Goal: Download file/media

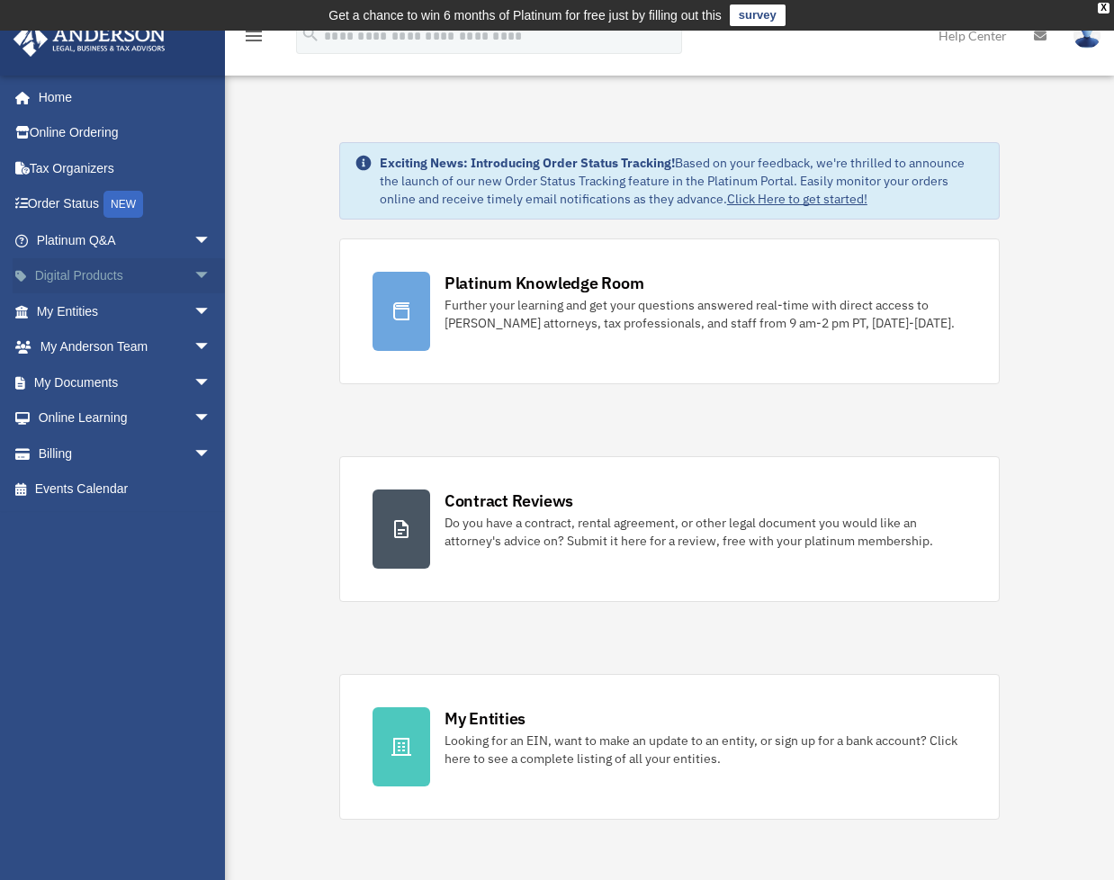
click at [193, 273] on span "arrow_drop_down" at bounding box center [211, 276] width 36 height 37
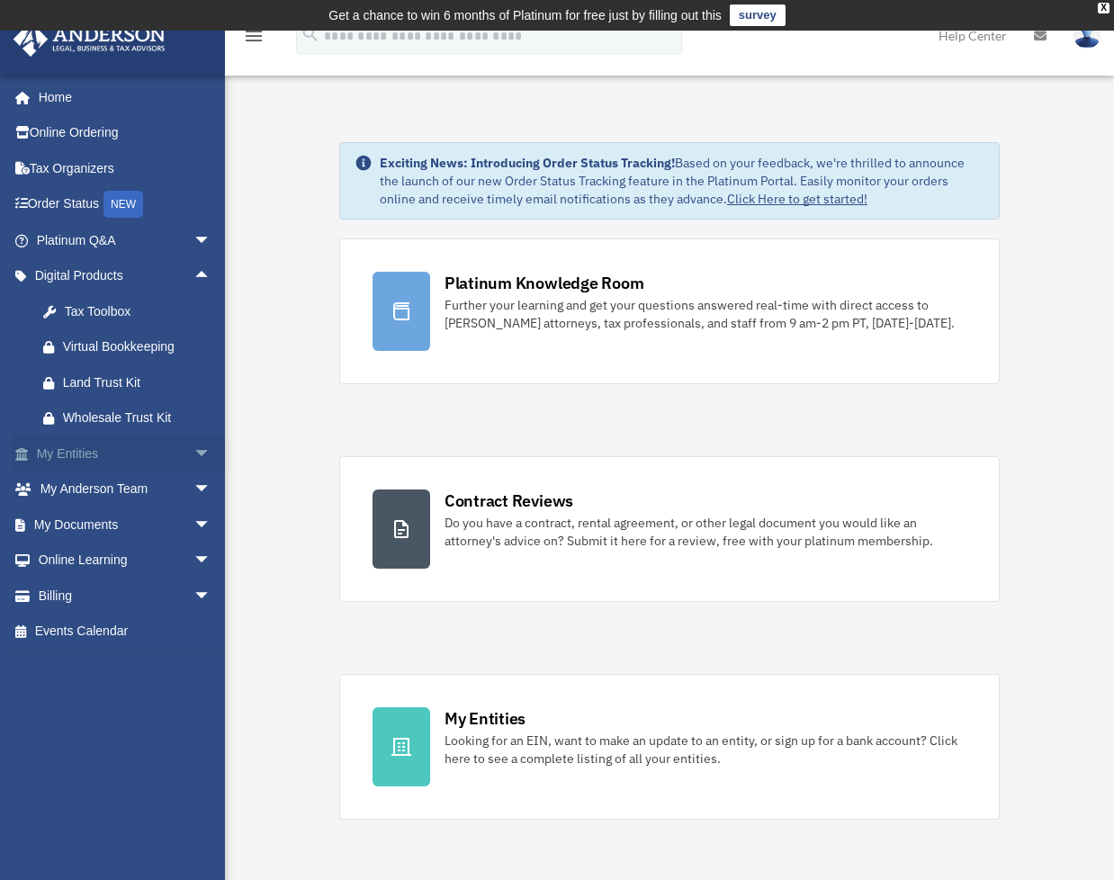
click at [193, 449] on span "arrow_drop_down" at bounding box center [211, 454] width 36 height 37
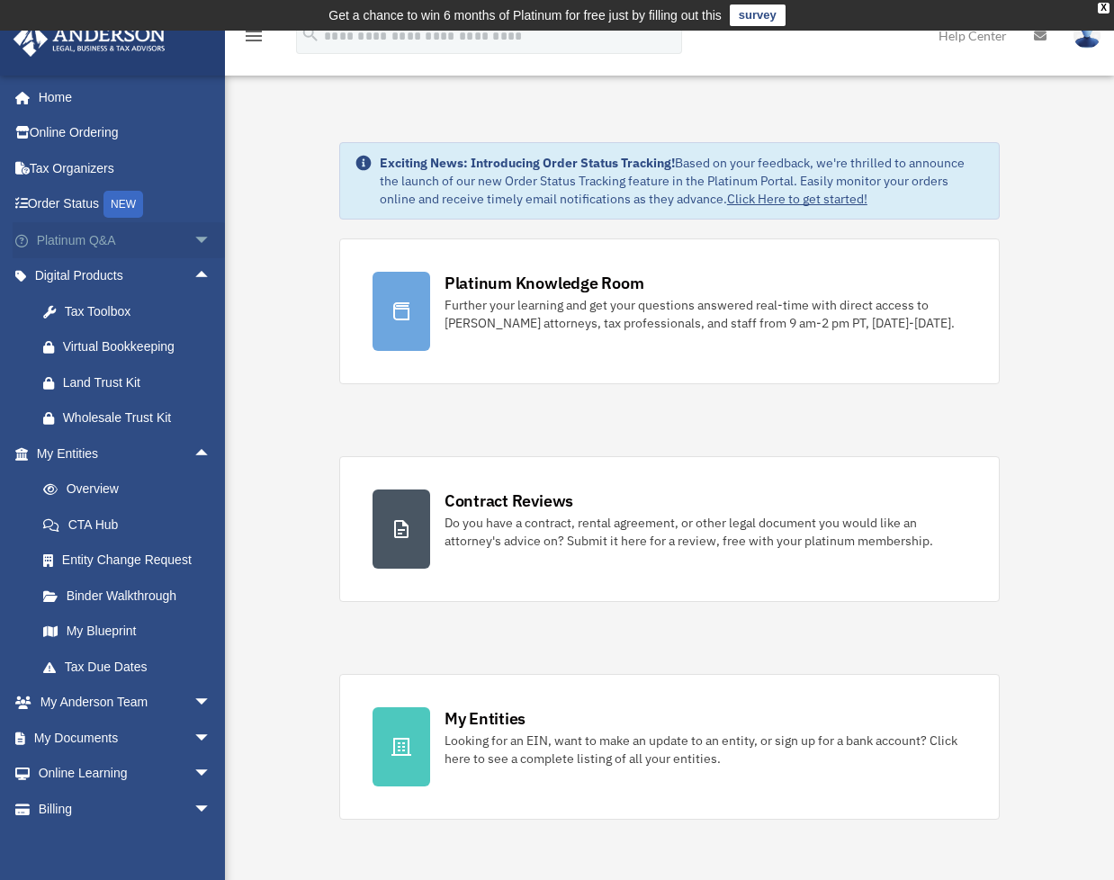
click at [193, 240] on span "arrow_drop_down" at bounding box center [211, 240] width 36 height 37
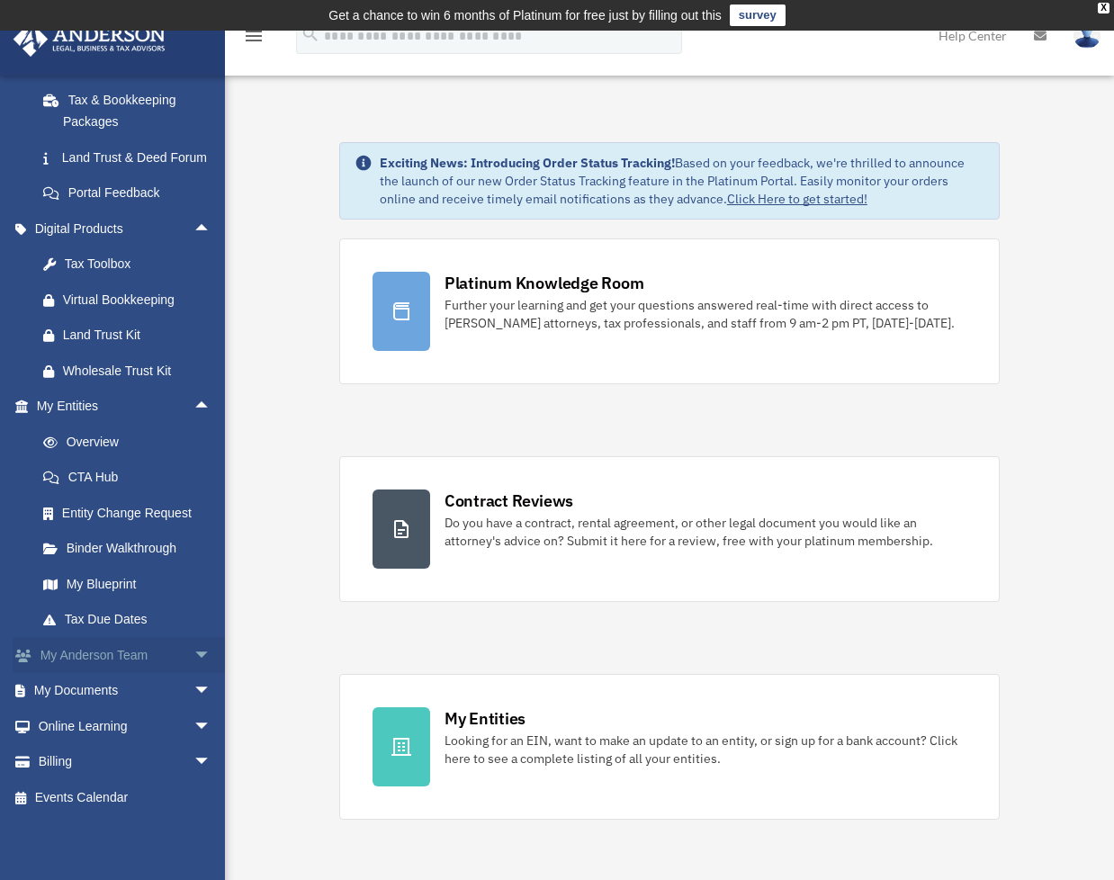
scroll to position [433, 0]
click at [193, 687] on span "arrow_drop_down" at bounding box center [211, 691] width 36 height 37
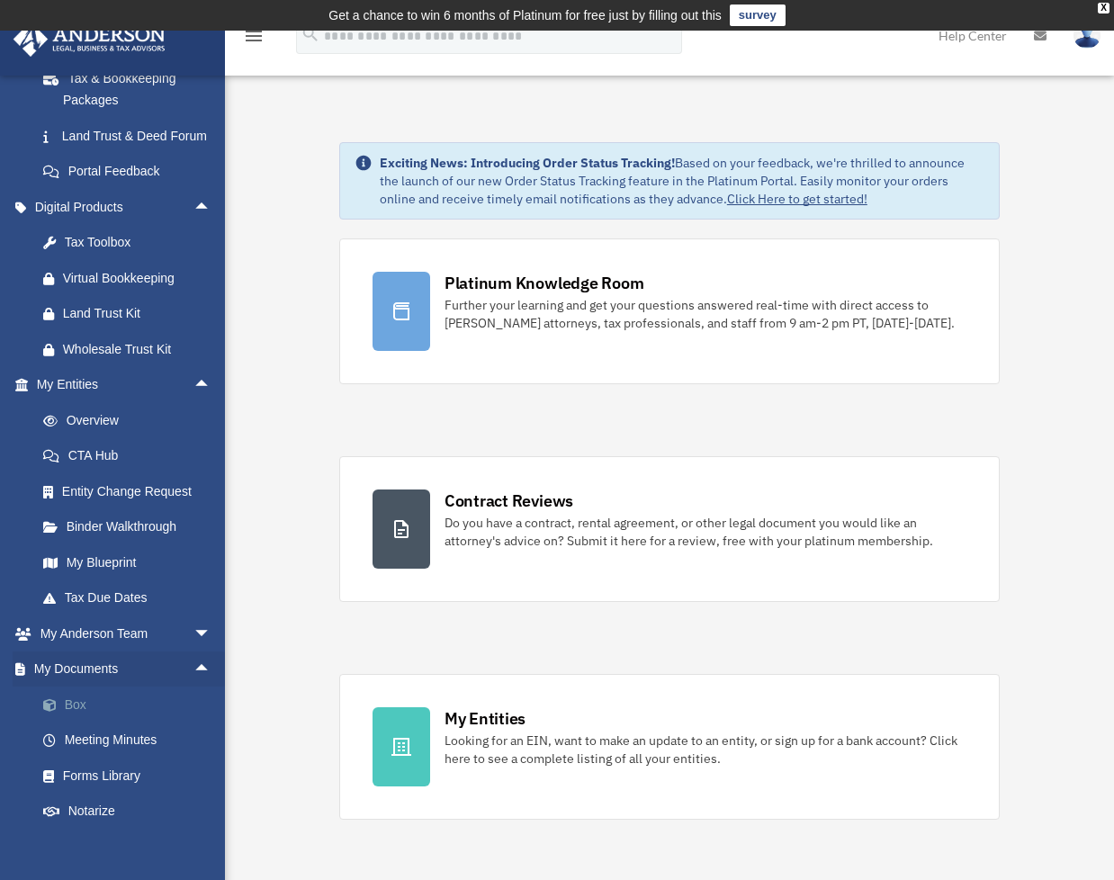
click at [98, 723] on link "Box" at bounding box center [131, 705] width 213 height 36
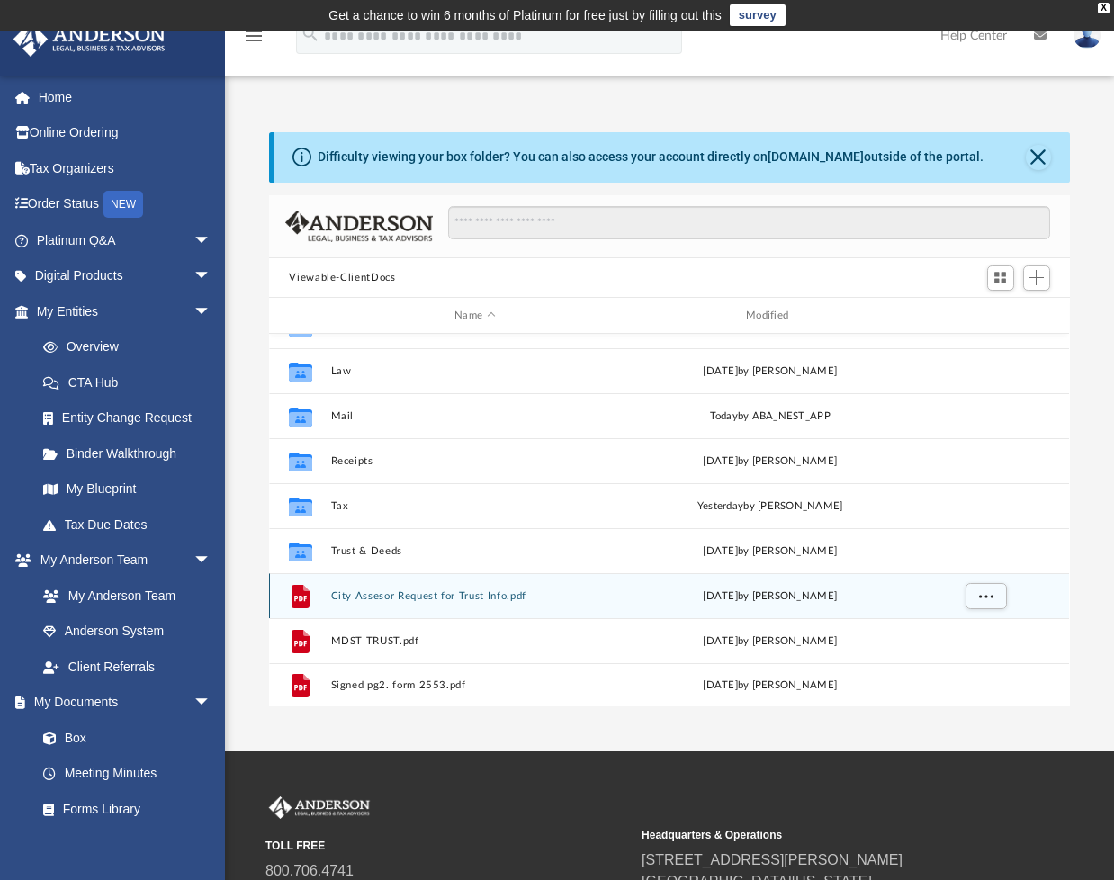
scroll to position [31, 0]
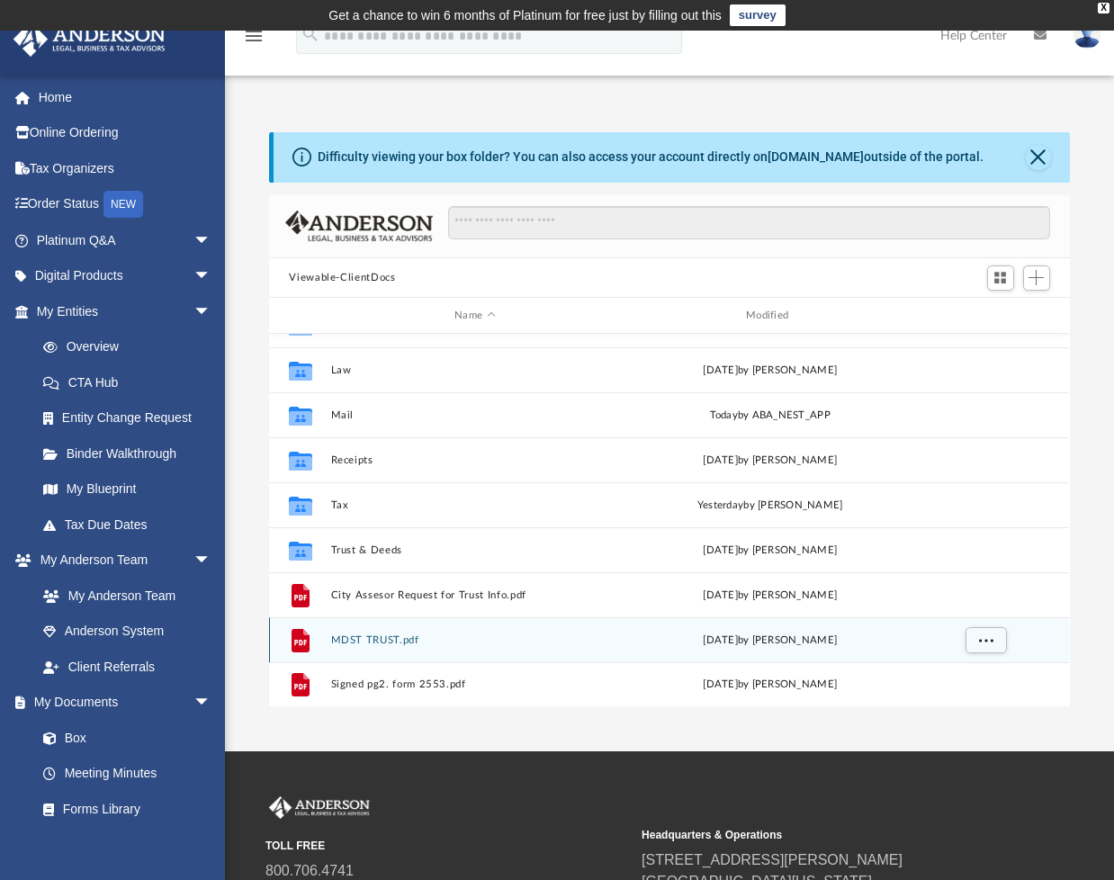
click at [349, 642] on button "MDST TRUST.pdf" at bounding box center [475, 640] width 288 height 12
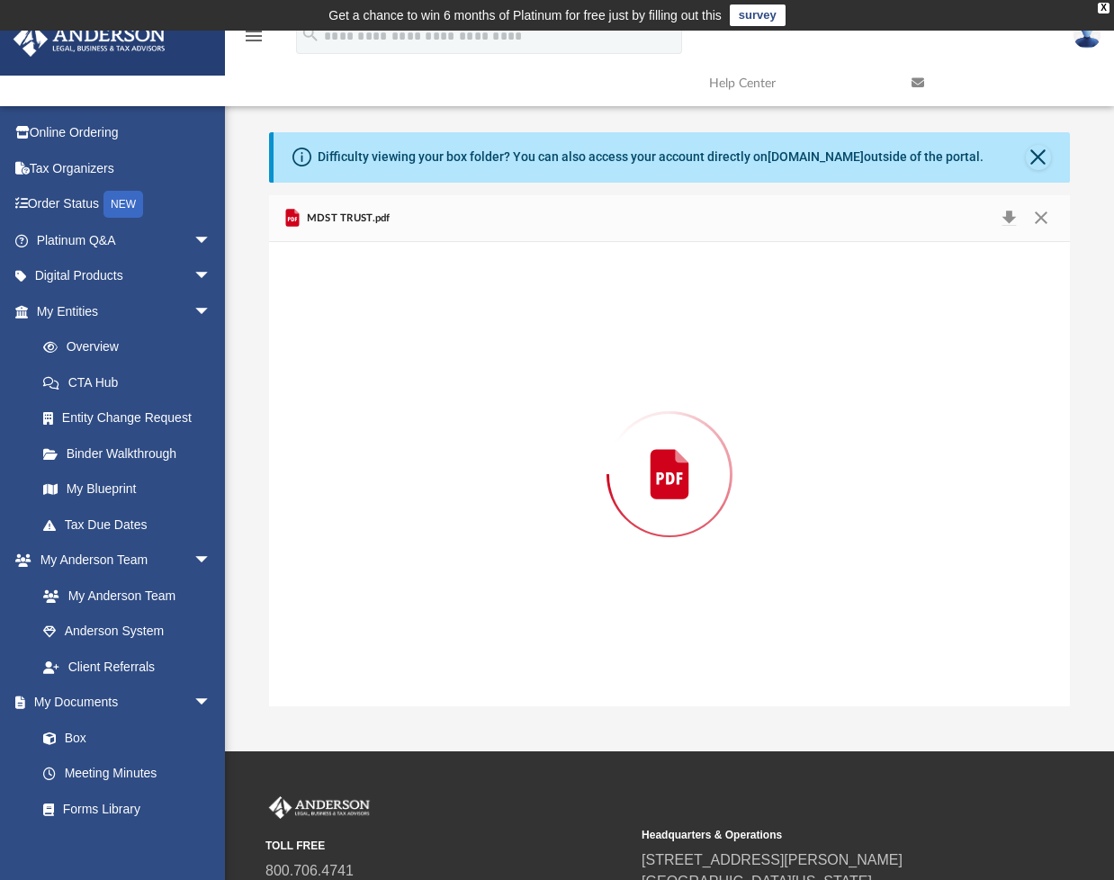
click at [349, 642] on div "Preview" at bounding box center [669, 474] width 800 height 464
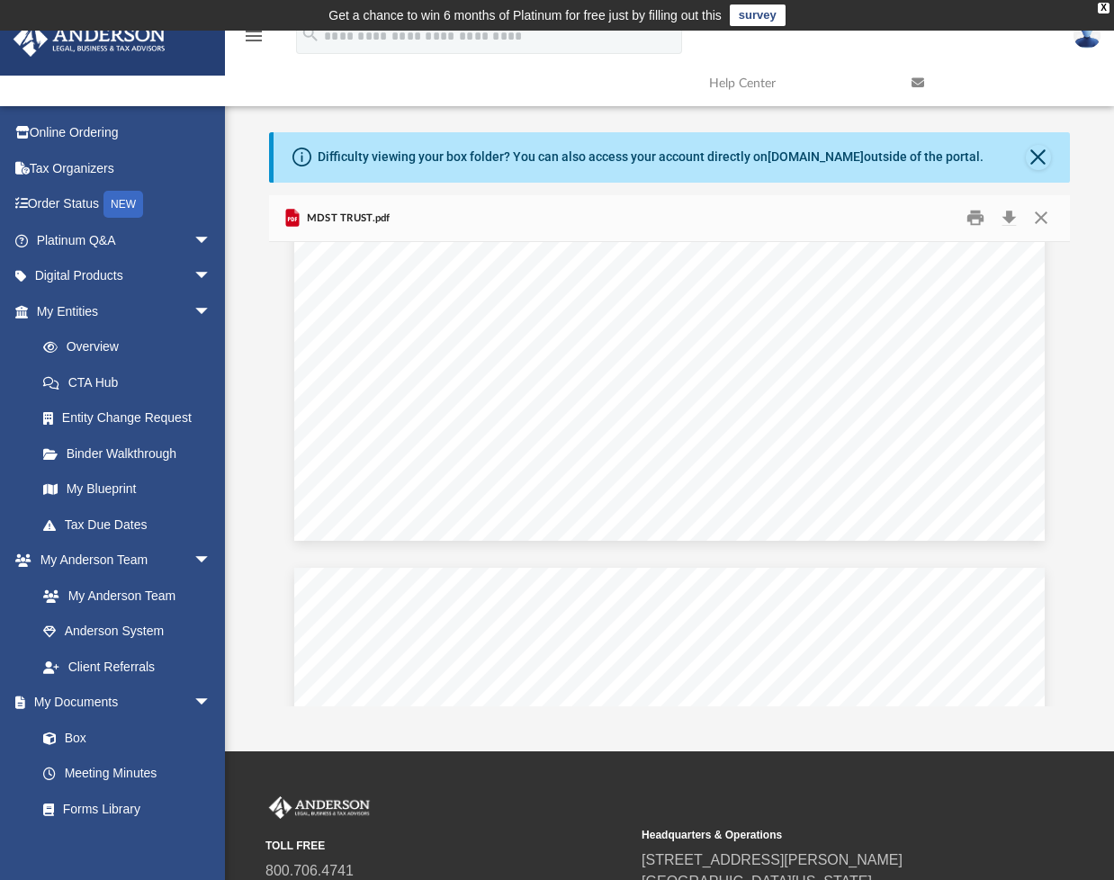
scroll to position [0, 0]
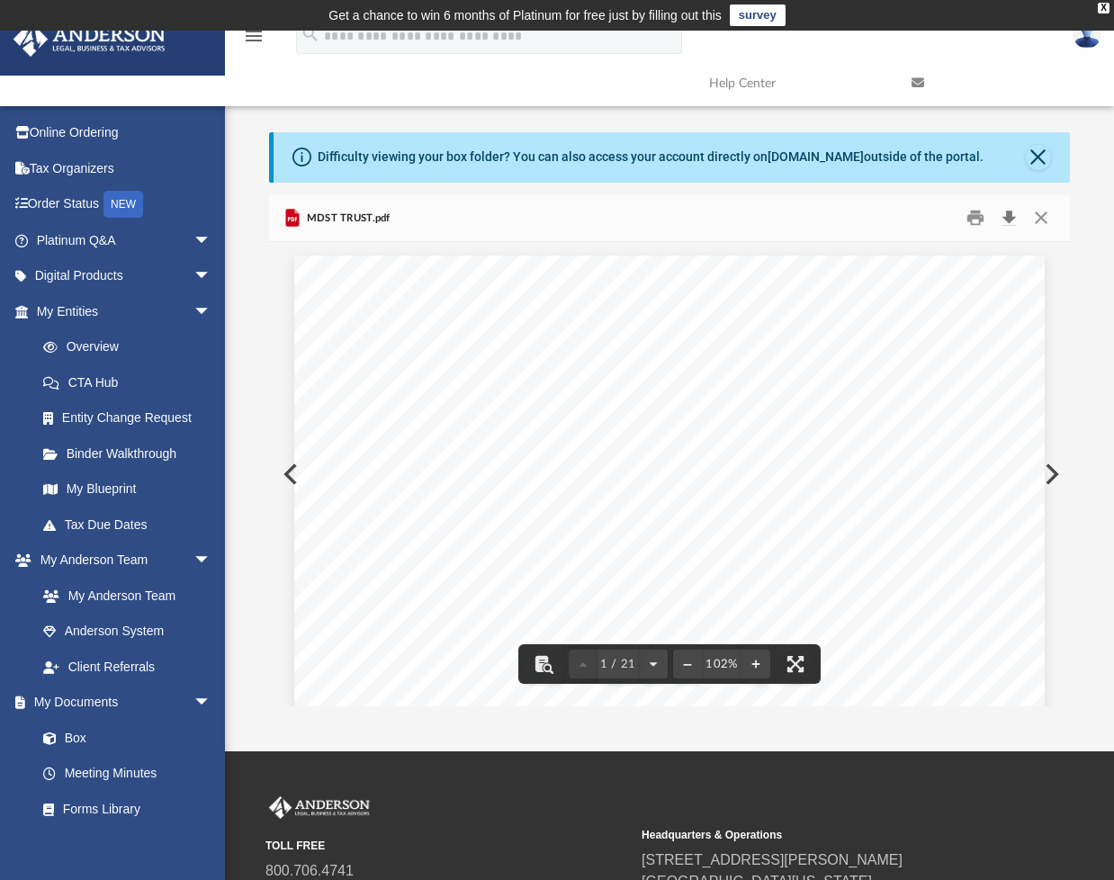
click at [1015, 222] on button "Download" at bounding box center [1009, 218] width 32 height 28
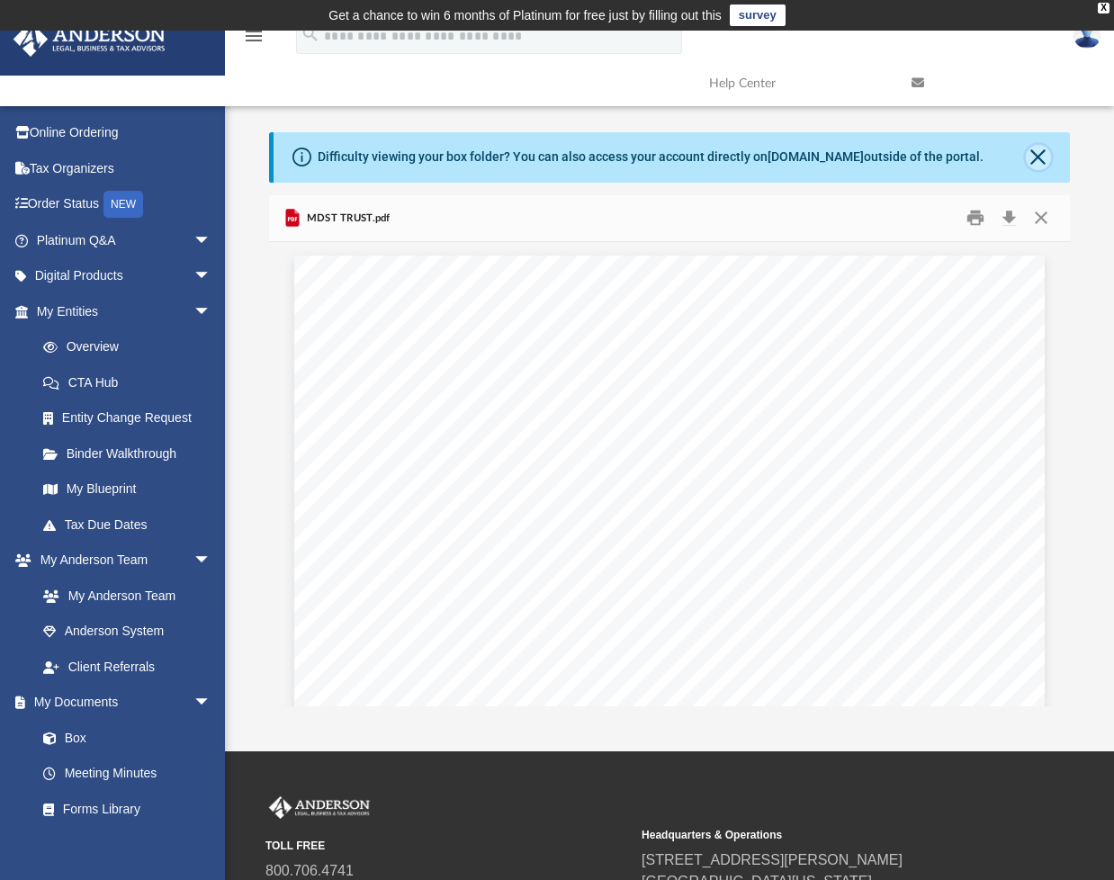
click at [1033, 162] on button "Close" at bounding box center [1038, 157] width 25 height 25
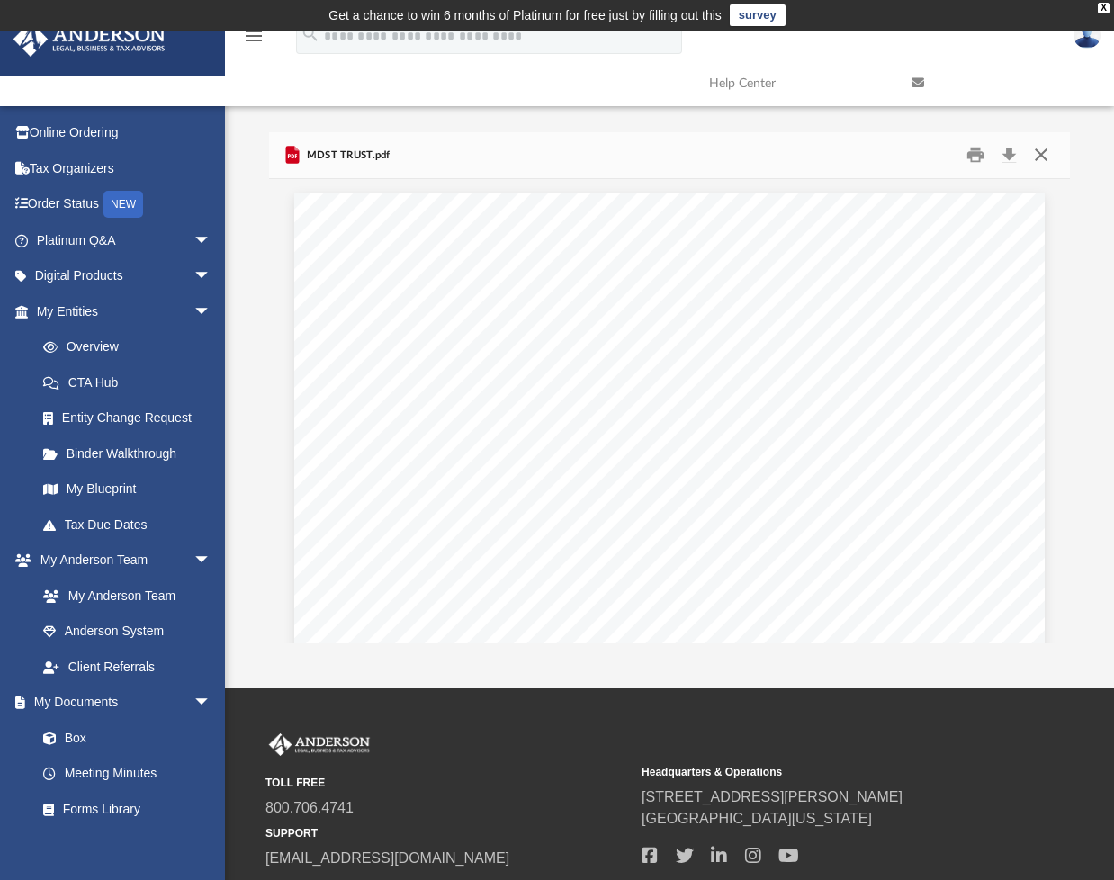
click at [1045, 157] on button "Close" at bounding box center [1041, 155] width 32 height 28
